Goal: Task Accomplishment & Management: Use online tool/utility

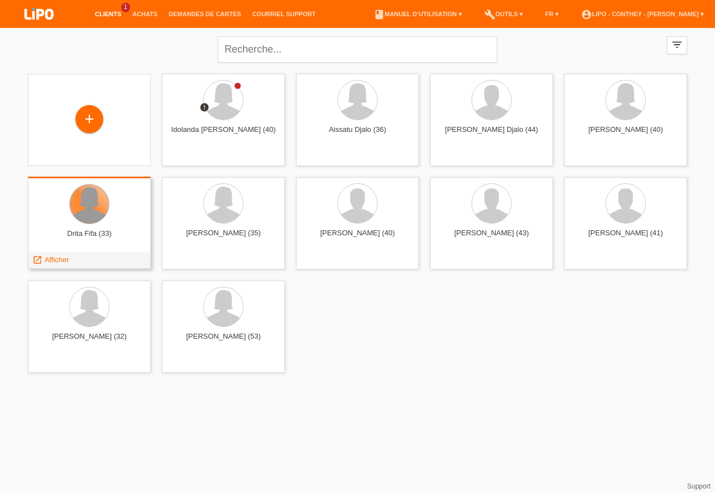
click at [85, 209] on div at bounding box center [89, 203] width 39 height 39
click at [85, 196] on div at bounding box center [89, 203] width 39 height 39
click at [53, 259] on span "Afficher" at bounding box center [57, 259] width 25 height 8
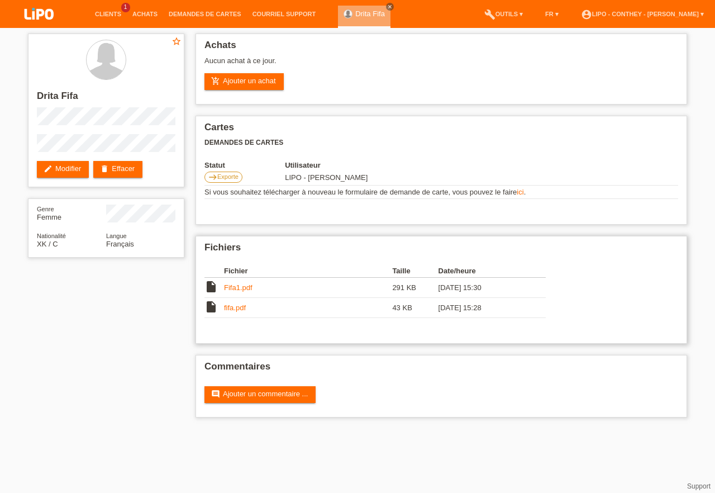
click at [230, 292] on link "Fifa1.pdf" at bounding box center [238, 287] width 29 height 8
click at [265, 81] on link "add_shopping_cart Ajouter un achat" at bounding box center [244, 81] width 79 height 17
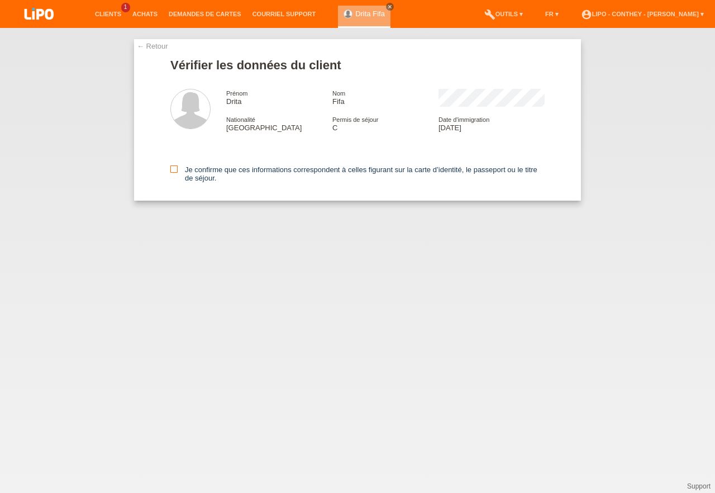
click at [173, 173] on icon at bounding box center [173, 168] width 7 height 7
click at [173, 173] on input "Je confirme que ces informations correspondent à celles figurant sur la carte d…" at bounding box center [173, 168] width 7 height 7
